Goal: Information Seeking & Learning: Check status

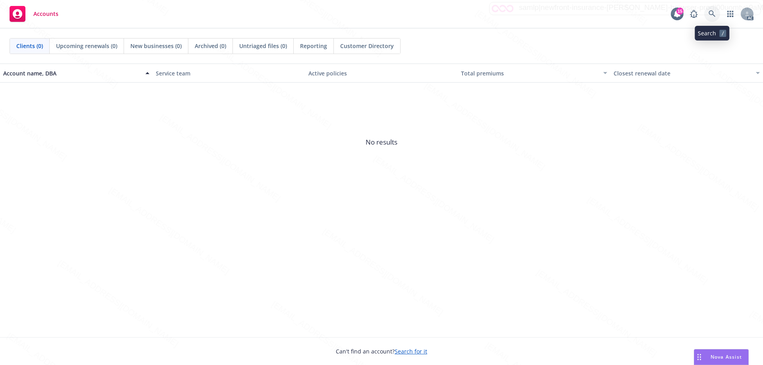
click at [714, 13] on icon at bounding box center [711, 13] width 7 height 7
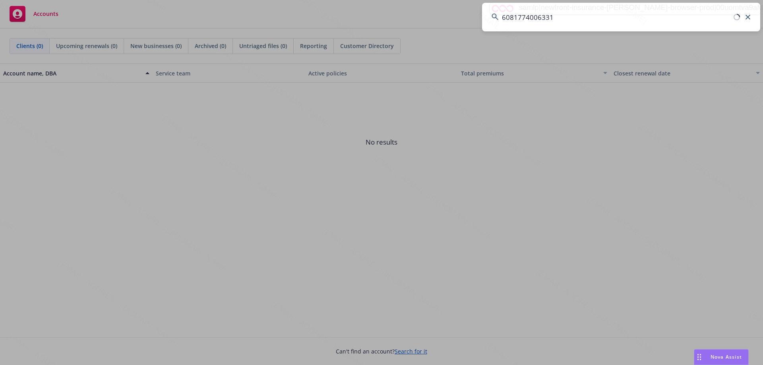
type input "6081774006331"
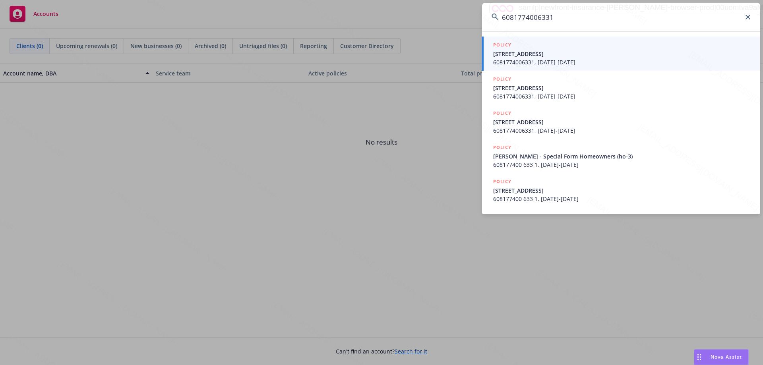
drag, startPoint x: 563, startPoint y: 17, endPoint x: 505, endPoint y: 18, distance: 57.2
click at [505, 18] on input "6081774006331" at bounding box center [621, 17] width 278 height 29
click at [568, 17] on input "6081774006331" at bounding box center [621, 17] width 278 height 29
click at [546, 65] on span "6081774006331, [DATE]-[DATE]" at bounding box center [621, 62] width 257 height 8
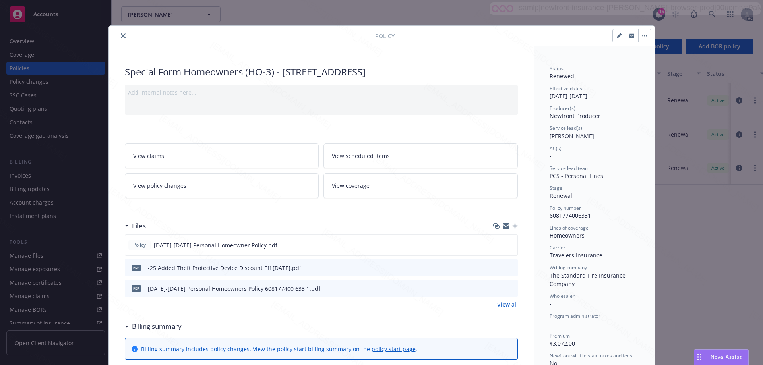
click at [121, 34] on icon "close" at bounding box center [123, 35] width 5 height 5
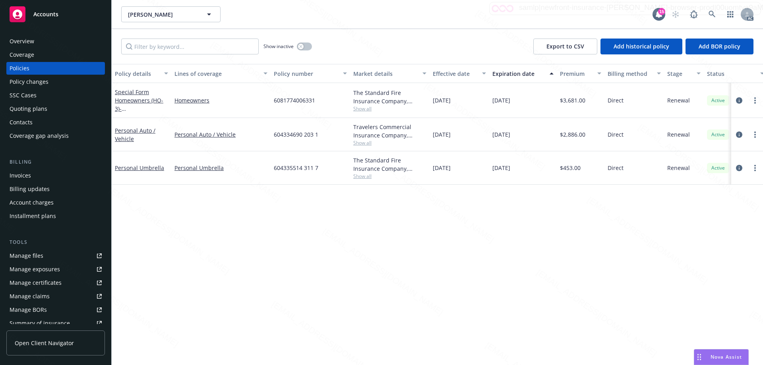
click at [35, 41] on div "Overview" at bounding box center [56, 41] width 92 height 13
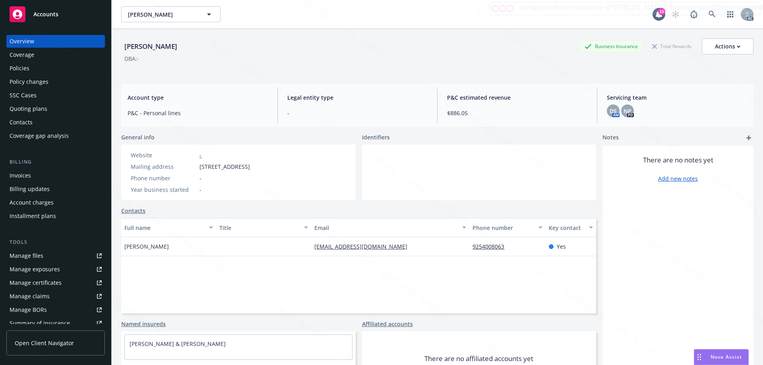
click at [42, 68] on div "Policies" at bounding box center [56, 68] width 92 height 13
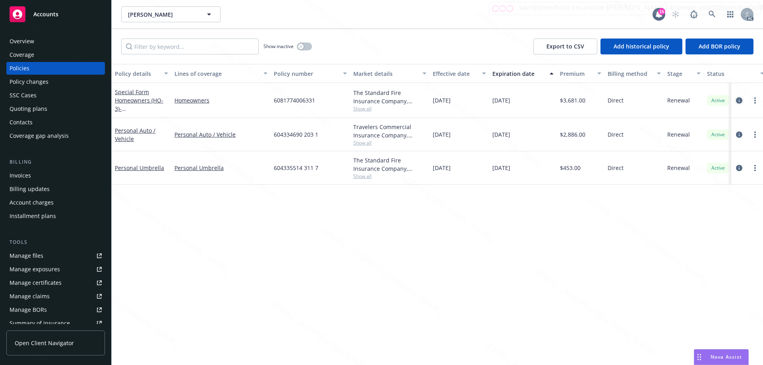
click at [739, 101] on icon "circleInformation" at bounding box center [739, 100] width 6 height 6
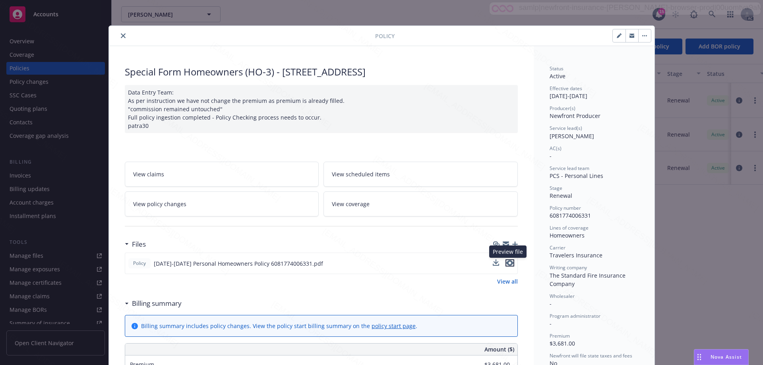
click at [506, 263] on icon "preview file" at bounding box center [509, 263] width 7 height 6
